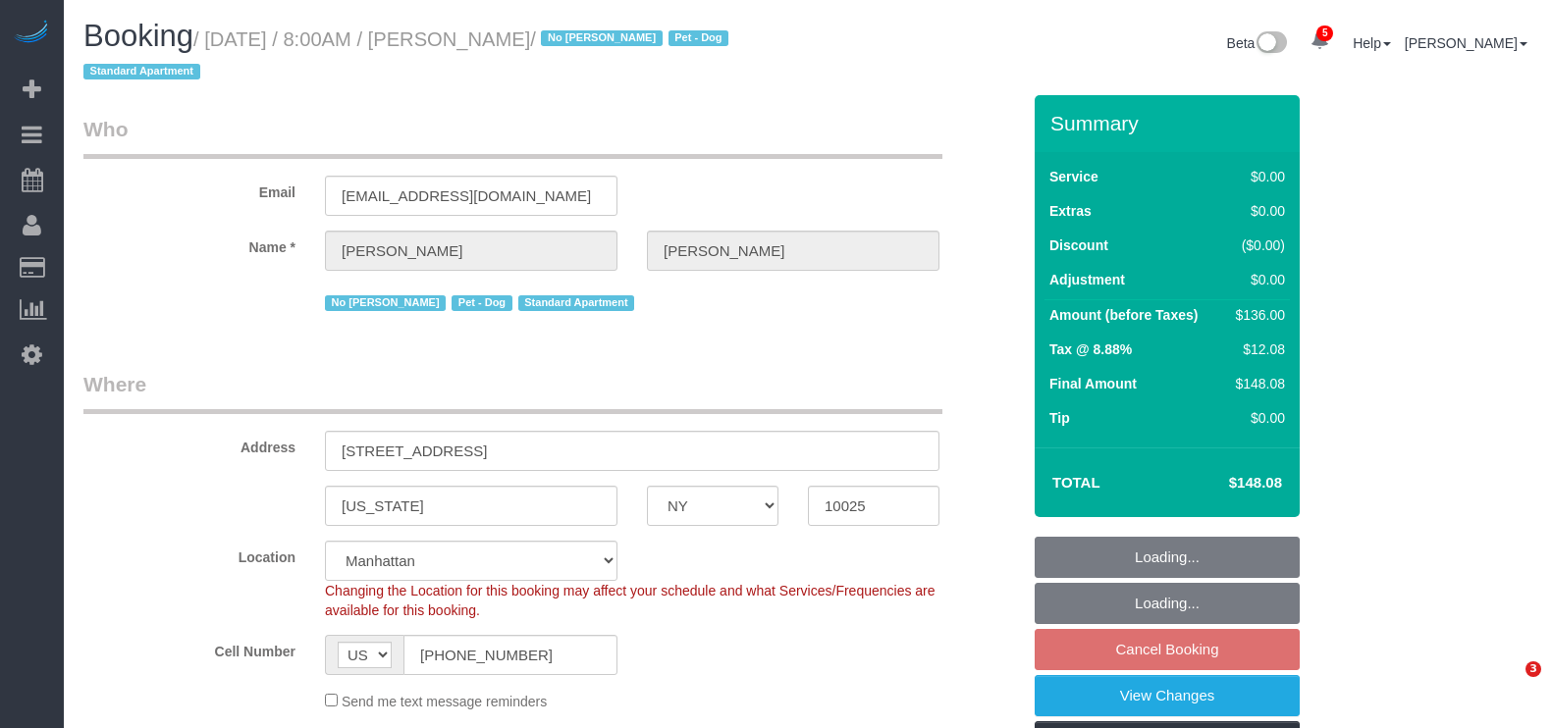
select select "NY"
select select "1"
select select "spot1"
select select "number:89"
select select "number:90"
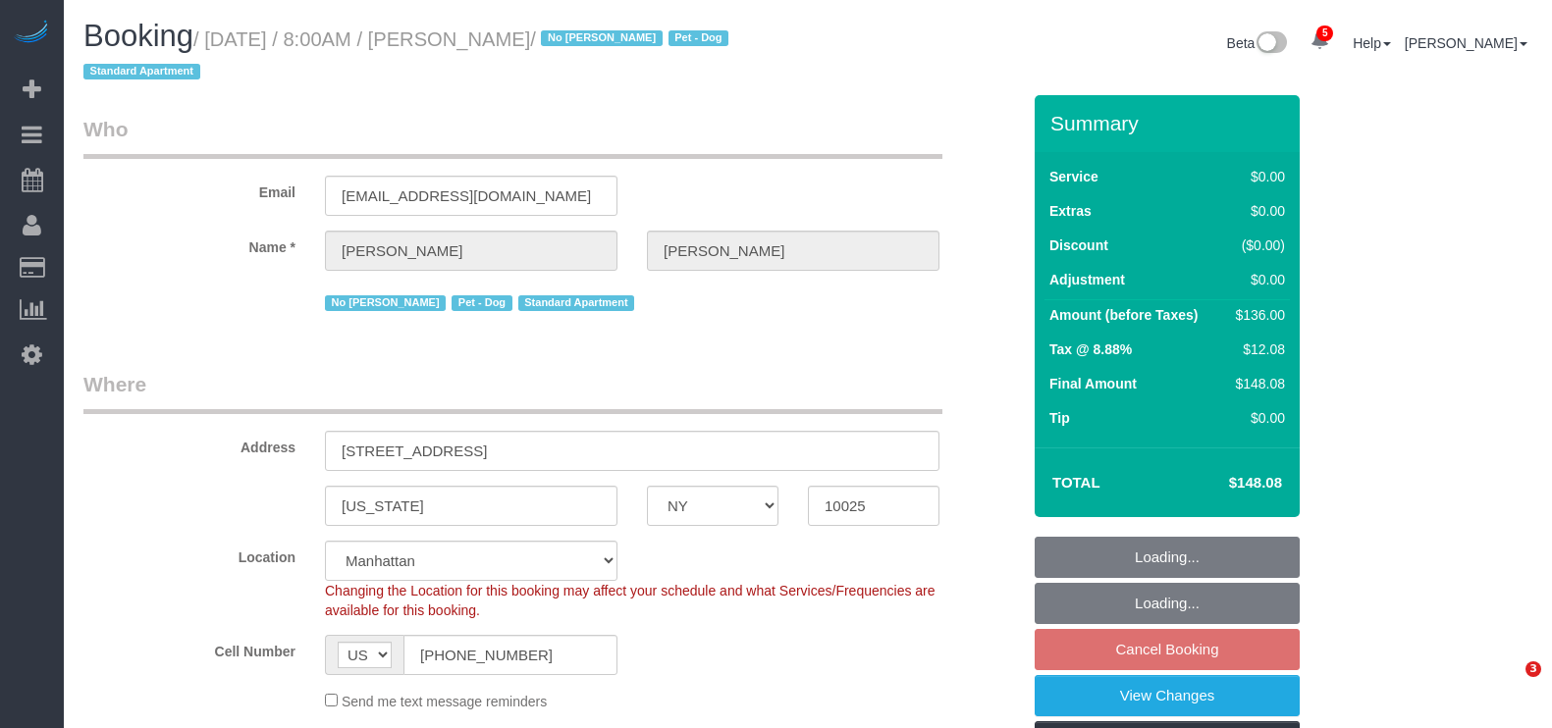
select select "number:13"
select select "number:5"
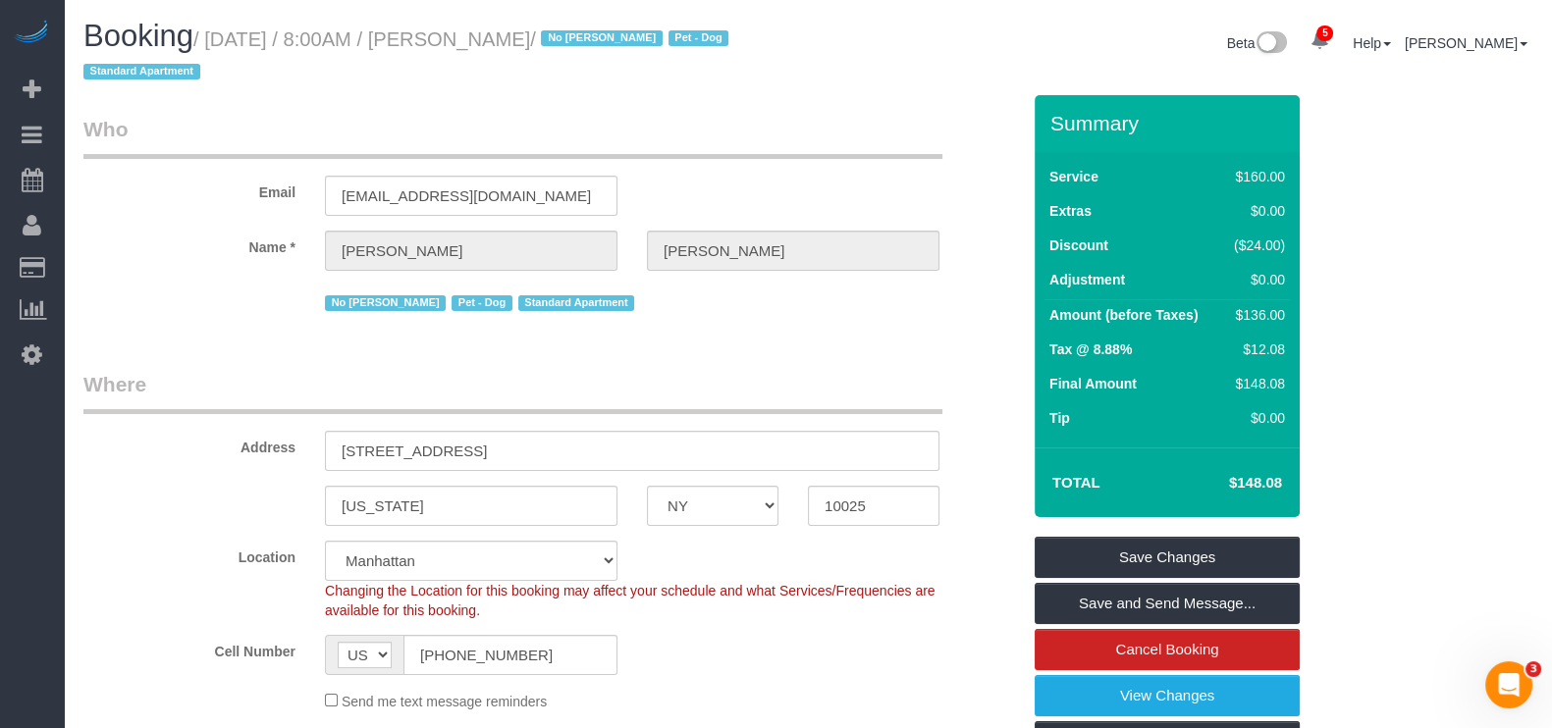
drag, startPoint x: 211, startPoint y: 36, endPoint x: 614, endPoint y: 34, distance: 402.5
click at [620, 34] on small "/ [DATE] / 8:00AM / [PERSON_NAME] / No [PERSON_NAME] Pet - Dog Standard Apartme…" at bounding box center [408, 55] width 651 height 55
copy small "[DATE] / 8:00AM / [PERSON_NAME]"
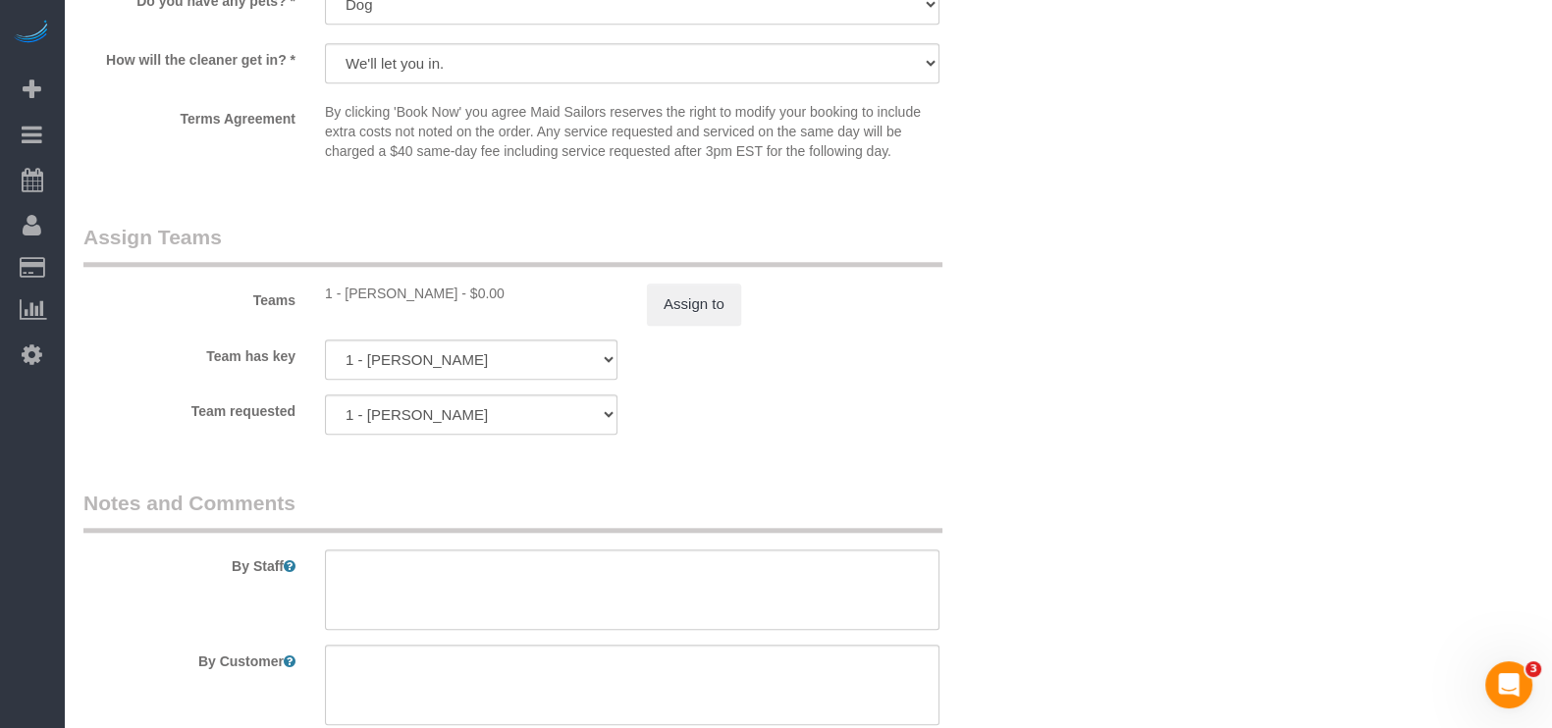
scroll to position [2454, 0]
